Goal: Task Accomplishment & Management: Use online tool/utility

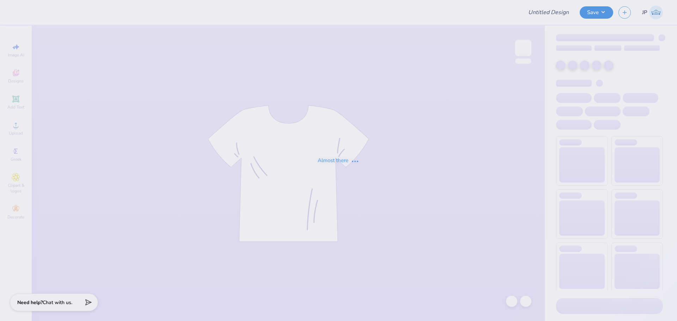
type input "Uncommon Leadership Charter High School Gym Swag"
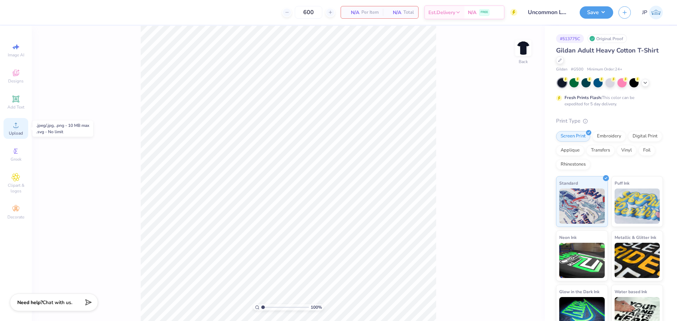
click at [20, 126] on div "Upload" at bounding box center [16, 128] width 25 height 21
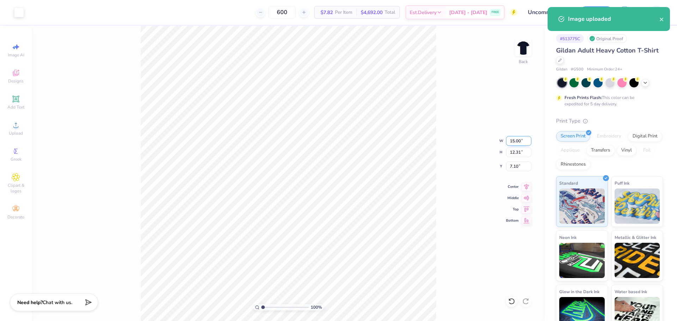
click at [514, 136] on input "15.00" at bounding box center [518, 141] width 25 height 10
type input "12.00"
type input "9.85"
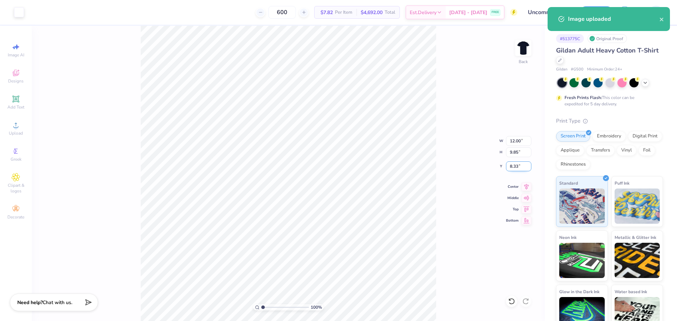
click at [514, 164] on input "8.33" at bounding box center [518, 167] width 25 height 10
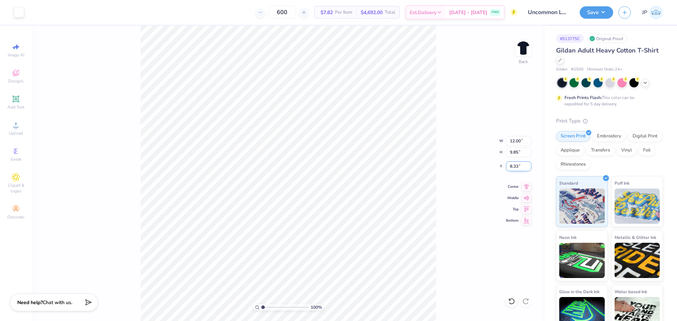
click at [514, 164] on input "8.33" at bounding box center [518, 167] width 25 height 10
type input "3.00"
click at [518, 141] on input "12.00" at bounding box center [518, 141] width 25 height 10
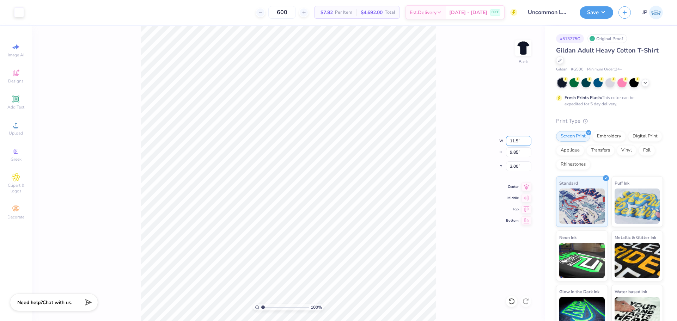
type input "11.50"
type input "9.43"
type input "3.21"
click at [596, 8] on button "Save" at bounding box center [597, 11] width 34 height 12
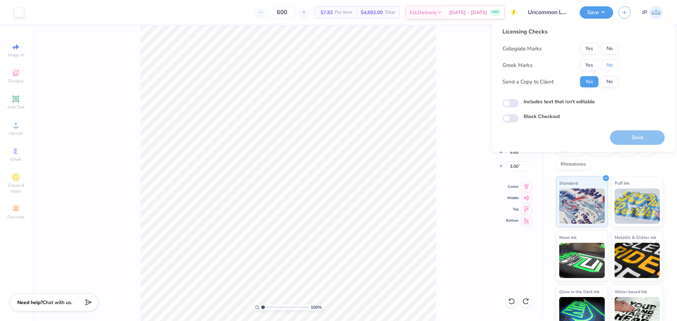
drag, startPoint x: 608, startPoint y: 66, endPoint x: 610, endPoint y: 57, distance: 8.5
click at [608, 64] on button "No" at bounding box center [609, 65] width 17 height 11
click at [612, 50] on button "No" at bounding box center [609, 48] width 17 height 11
click at [642, 137] on button "Save" at bounding box center [637, 138] width 55 height 14
